Goal: Task Accomplishment & Management: Use online tool/utility

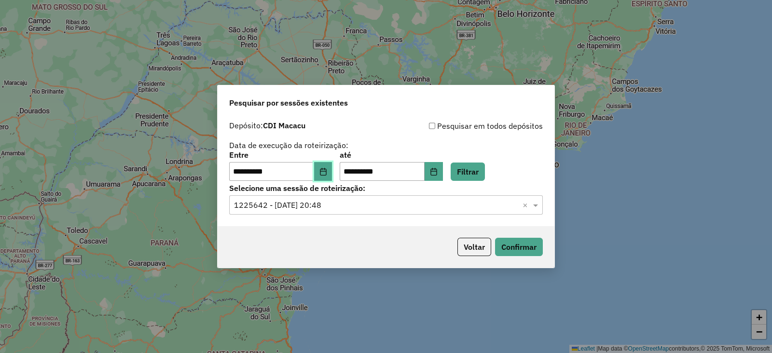
click at [326, 171] on icon "Choose Date" at bounding box center [323, 172] width 6 height 8
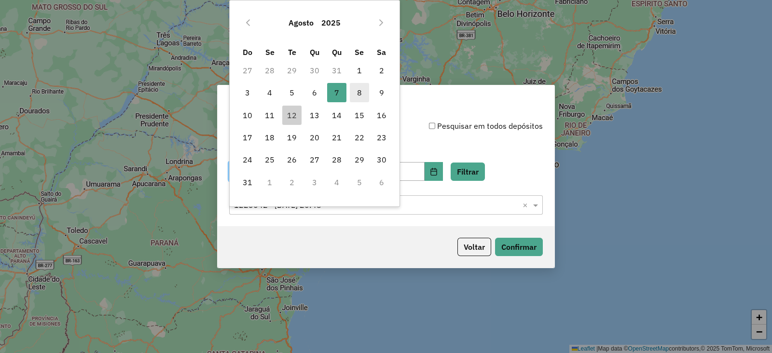
click at [359, 93] on span "8" at bounding box center [359, 92] width 19 height 19
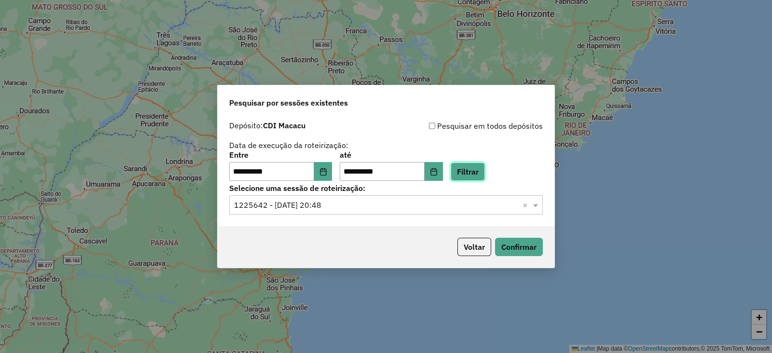
click at [485, 165] on button "Filtrar" at bounding box center [468, 172] width 34 height 18
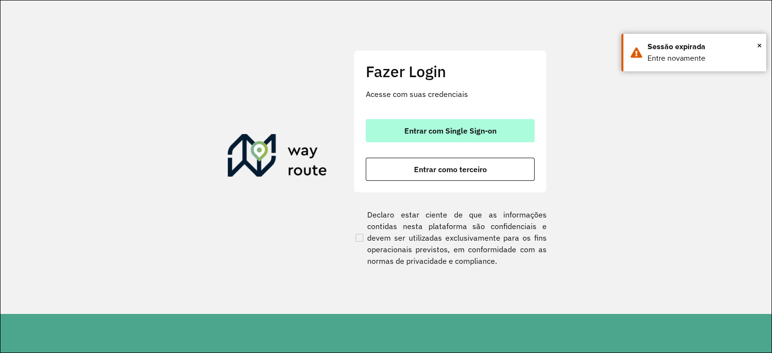
click at [424, 135] on span "Entrar com Single Sign-on" at bounding box center [451, 131] width 92 height 8
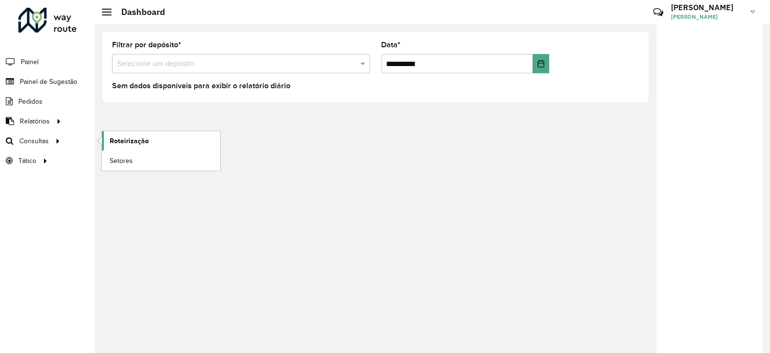
click at [134, 142] on span "Roteirização" at bounding box center [129, 141] width 39 height 10
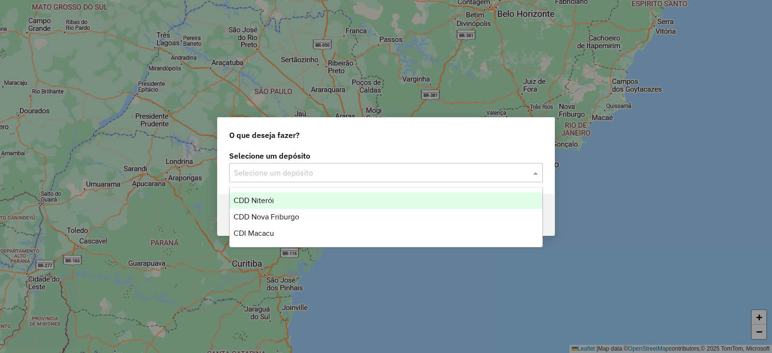
click at [284, 171] on input "text" at bounding box center [376, 174] width 285 height 12
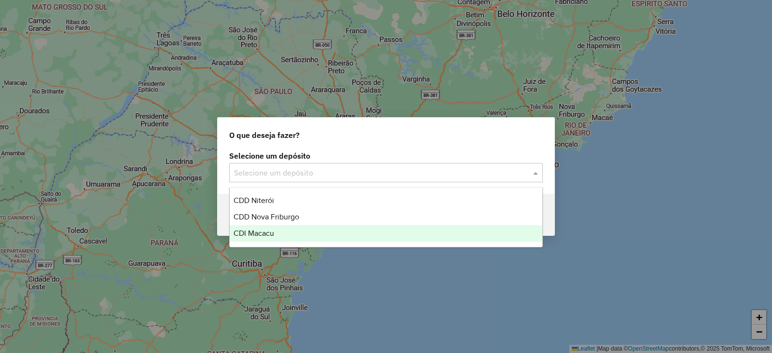
click at [265, 230] on span "CDI Macacu" at bounding box center [254, 233] width 41 height 8
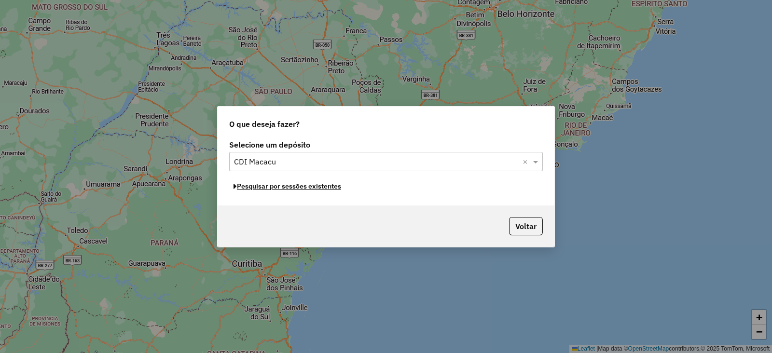
click at [274, 188] on button "Pesquisar por sessões existentes" at bounding box center [287, 186] width 116 height 15
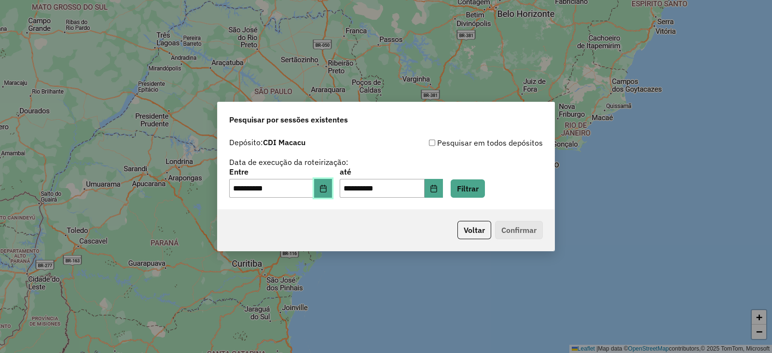
click at [327, 195] on button "Choose Date" at bounding box center [323, 188] width 18 height 19
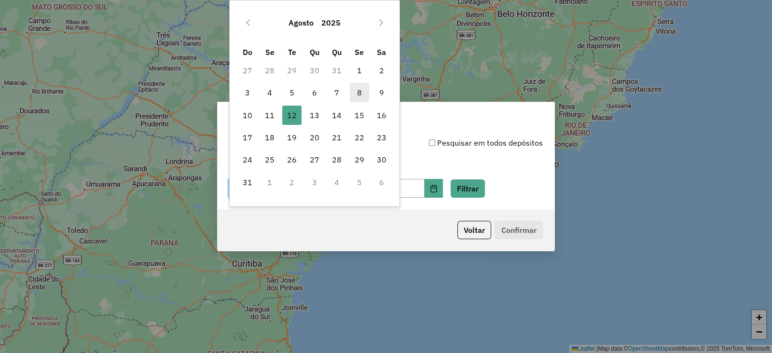
click at [360, 97] on span "8" at bounding box center [359, 92] width 19 height 19
type input "**********"
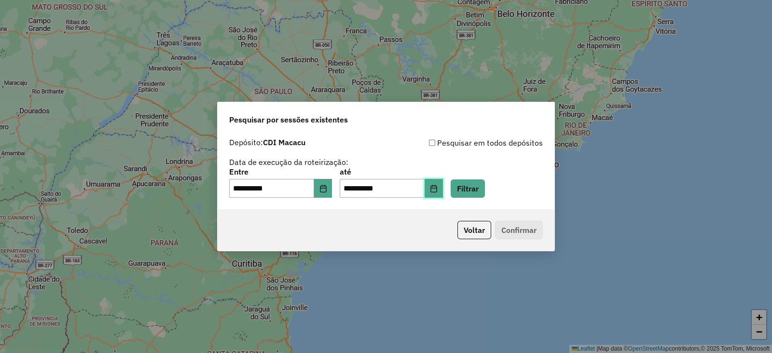
click at [443, 192] on button "Choose Date" at bounding box center [434, 188] width 18 height 19
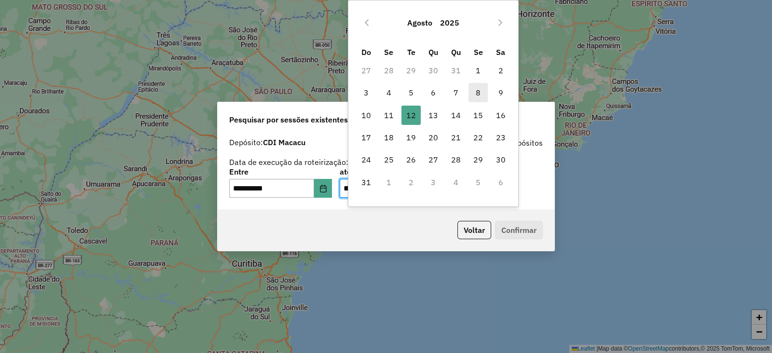
click at [477, 92] on span "8" at bounding box center [478, 92] width 19 height 19
type input "**********"
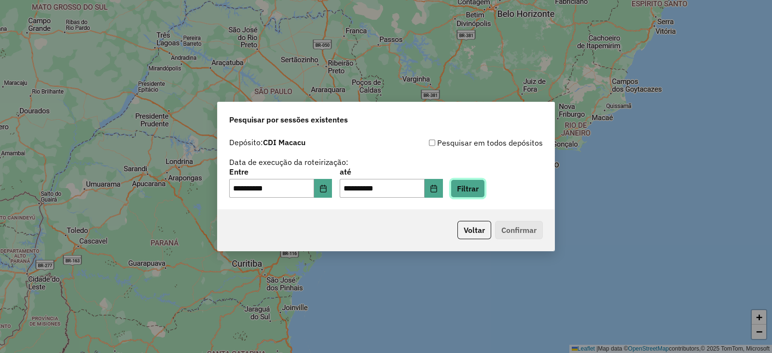
click at [485, 183] on button "Filtrar" at bounding box center [468, 189] width 34 height 18
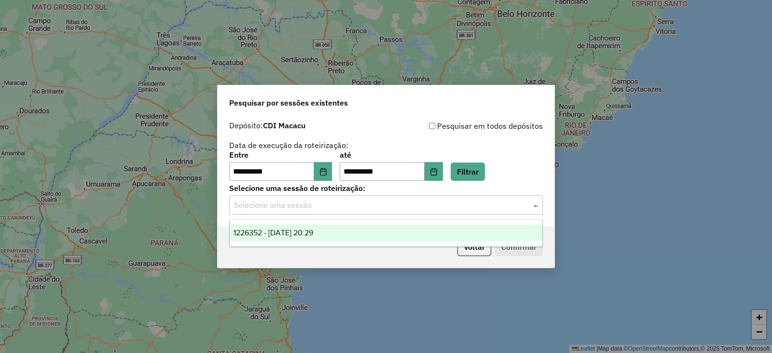
click at [304, 203] on input "text" at bounding box center [376, 206] width 285 height 12
click at [286, 232] on span "1226352 - 08/08/2025 20:29" at bounding box center [274, 233] width 80 height 8
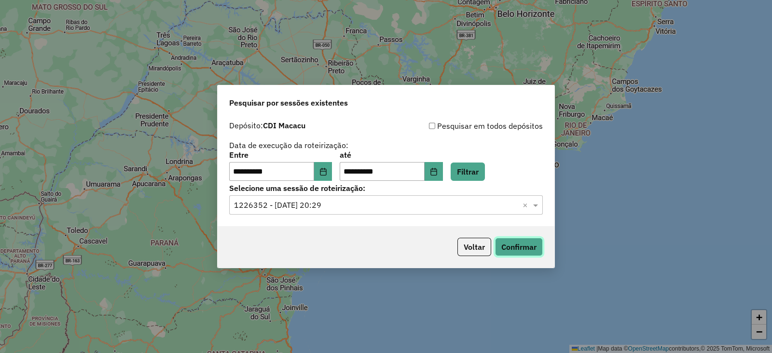
click at [505, 248] on button "Confirmar" at bounding box center [519, 247] width 48 height 18
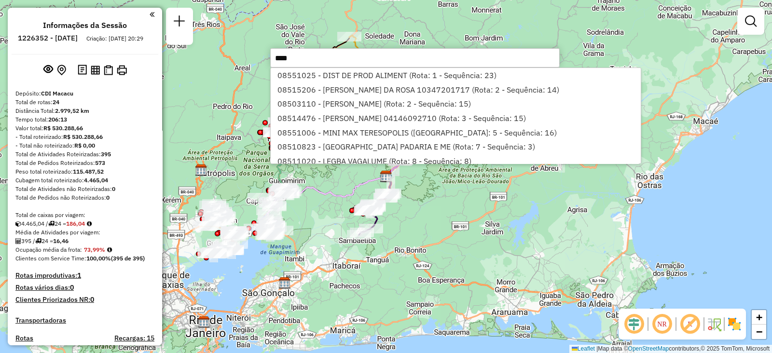
type input "*****"
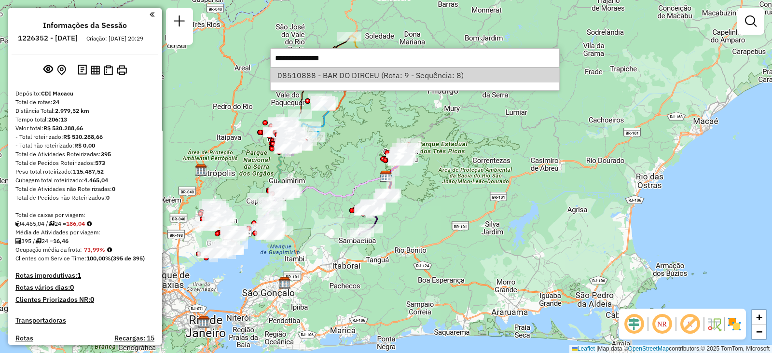
select select "**********"
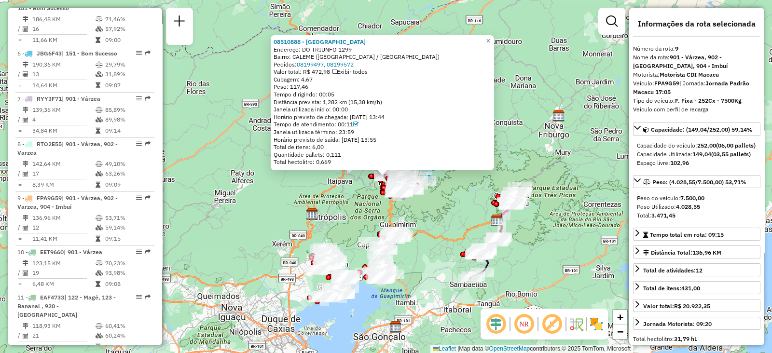
scroll to position [797, 0]
